Goal: Transaction & Acquisition: Purchase product/service

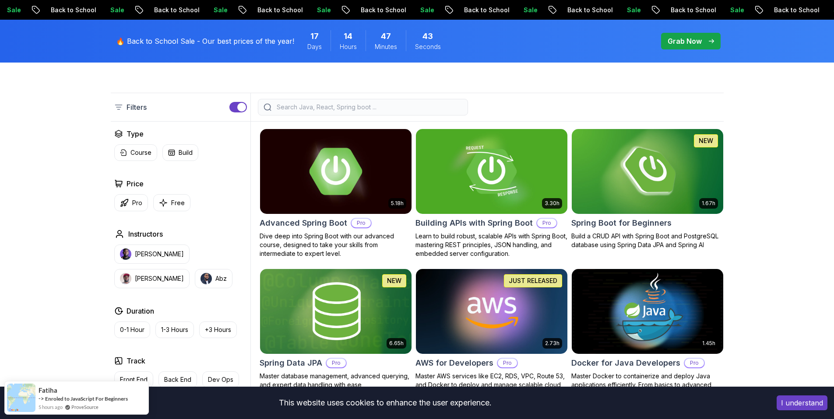
scroll to position [234, 0]
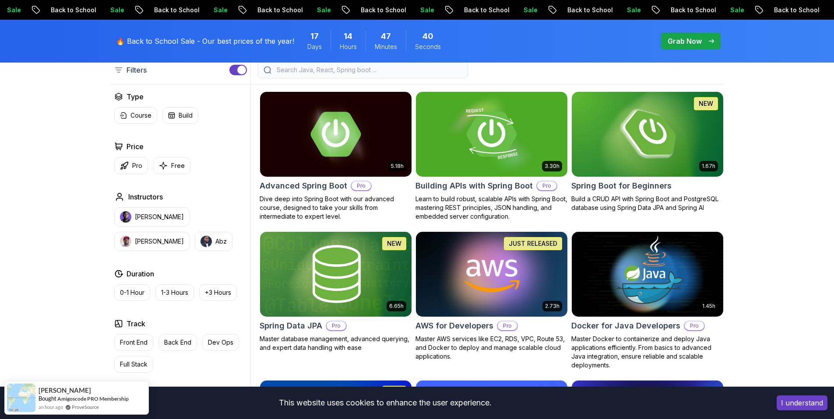
click at [477, 273] on img at bounding box center [491, 274] width 159 height 89
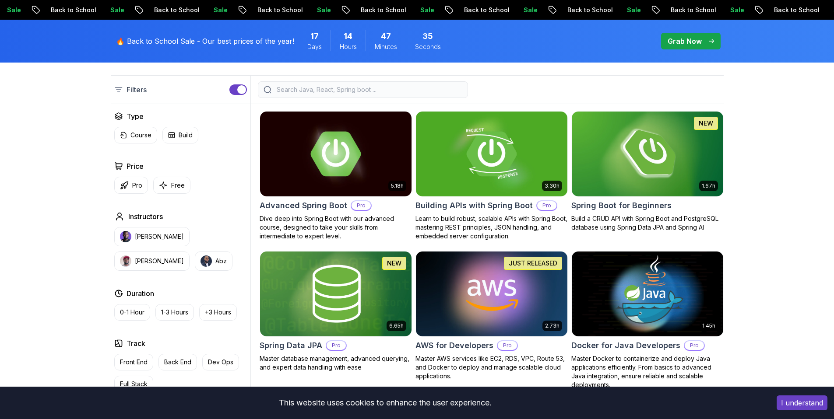
scroll to position [234, 0]
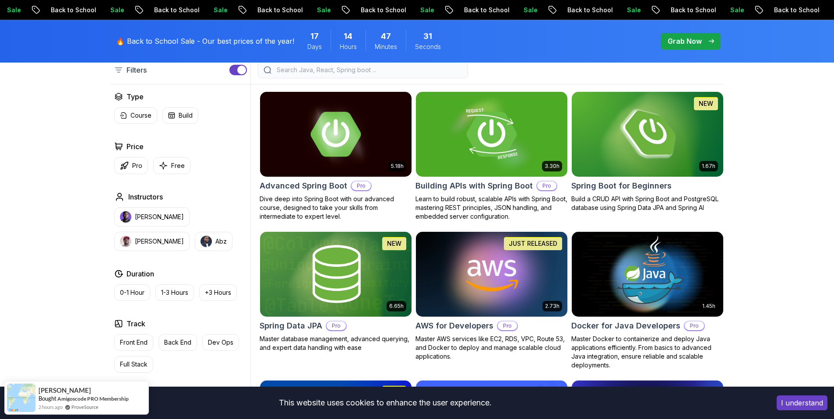
click at [696, 42] on p "Grab Now" at bounding box center [685, 41] width 34 height 11
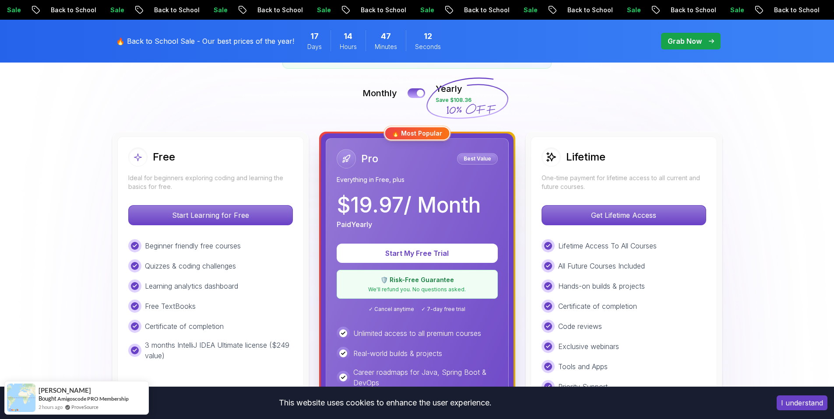
scroll to position [187, 0]
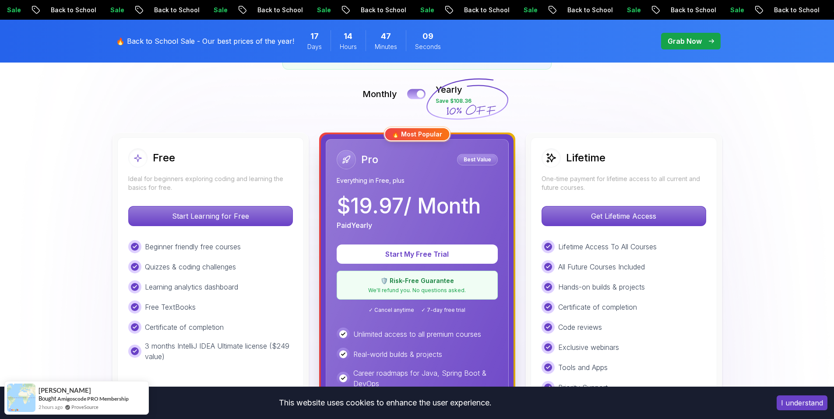
click at [421, 96] on div at bounding box center [420, 94] width 7 height 7
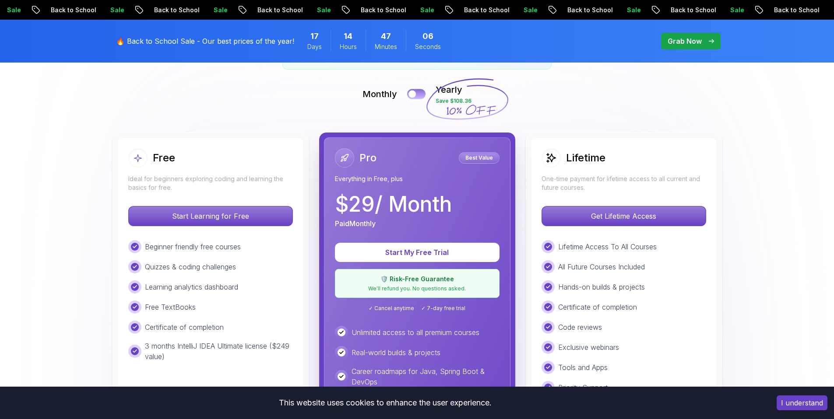
click at [421, 96] on button at bounding box center [416, 94] width 18 height 10
